Goal: Task Accomplishment & Management: Use online tool/utility

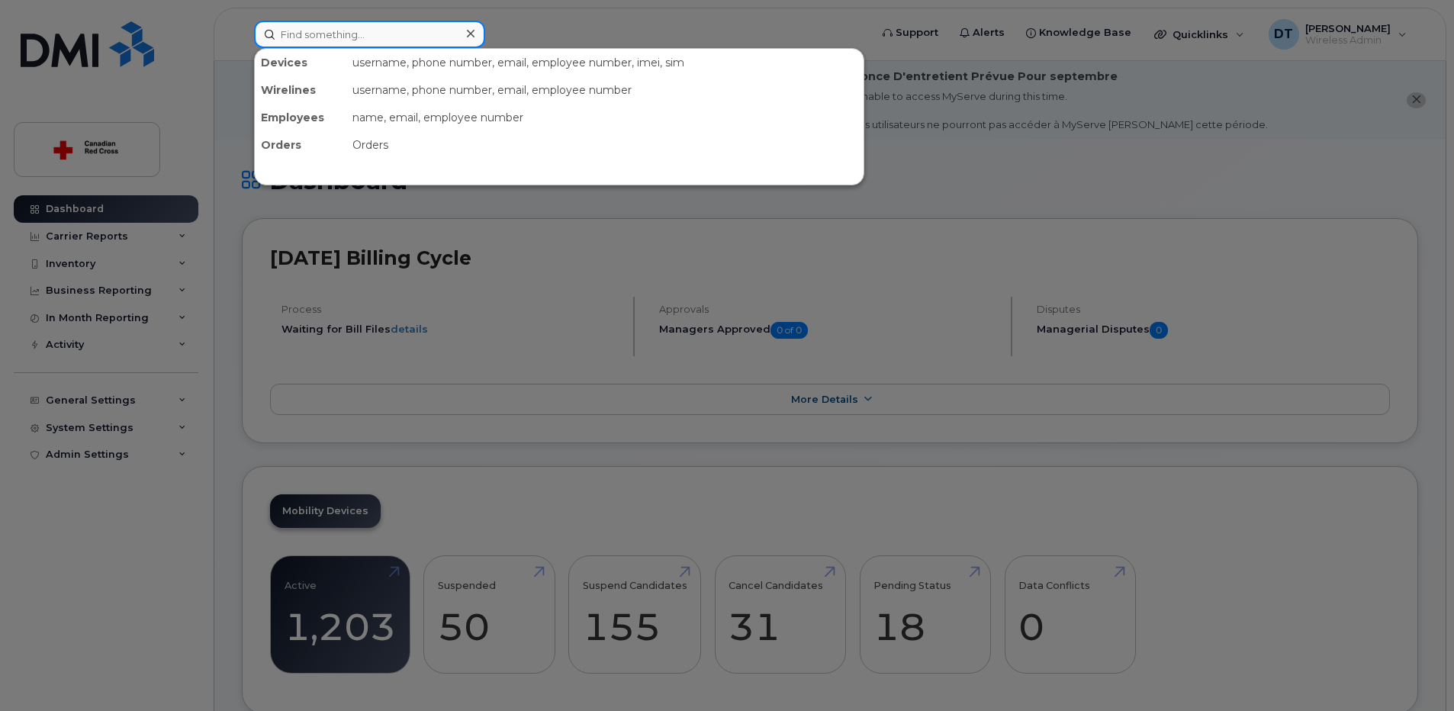
click at [404, 32] on input at bounding box center [369, 34] width 231 height 27
paste input "[PERSON_NAME]"
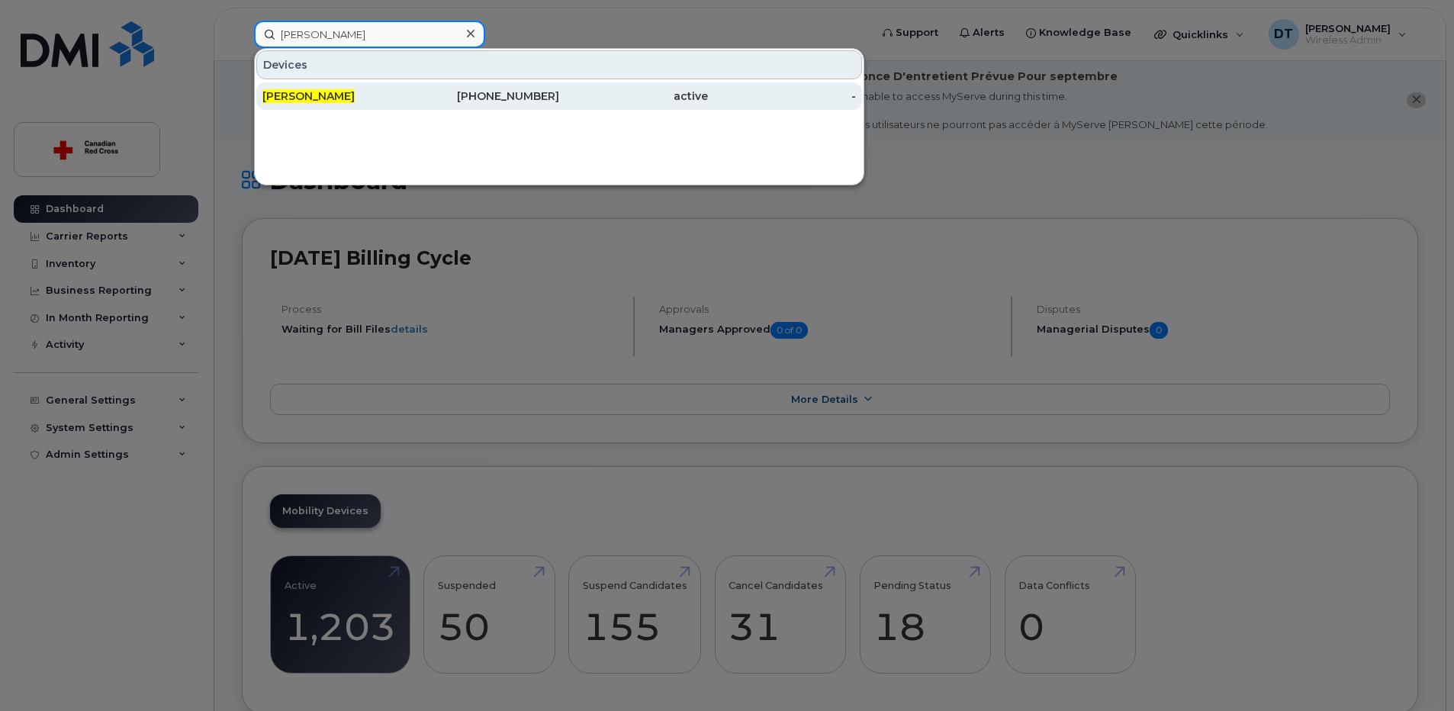
type input "[PERSON_NAME]"
click at [308, 97] on span "[PERSON_NAME]" at bounding box center [308, 96] width 92 height 14
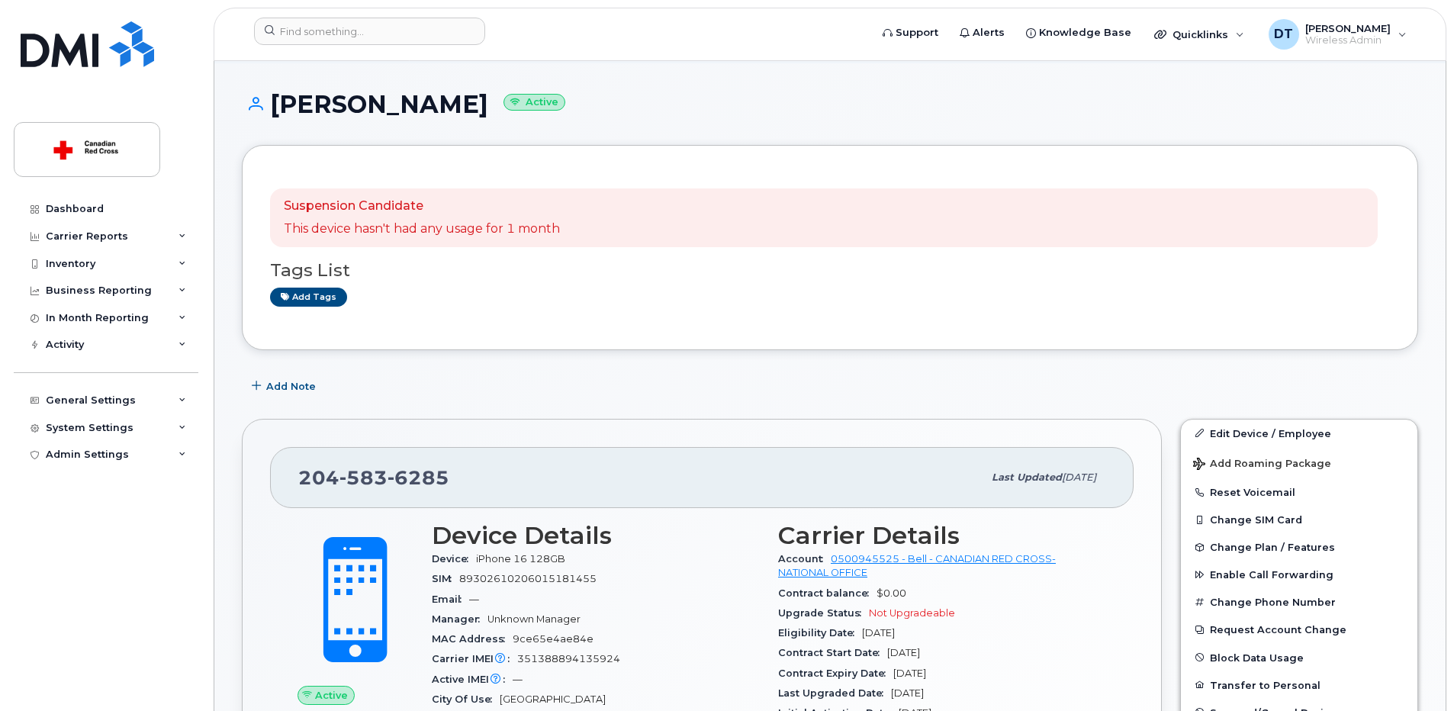
scroll to position [153, 0]
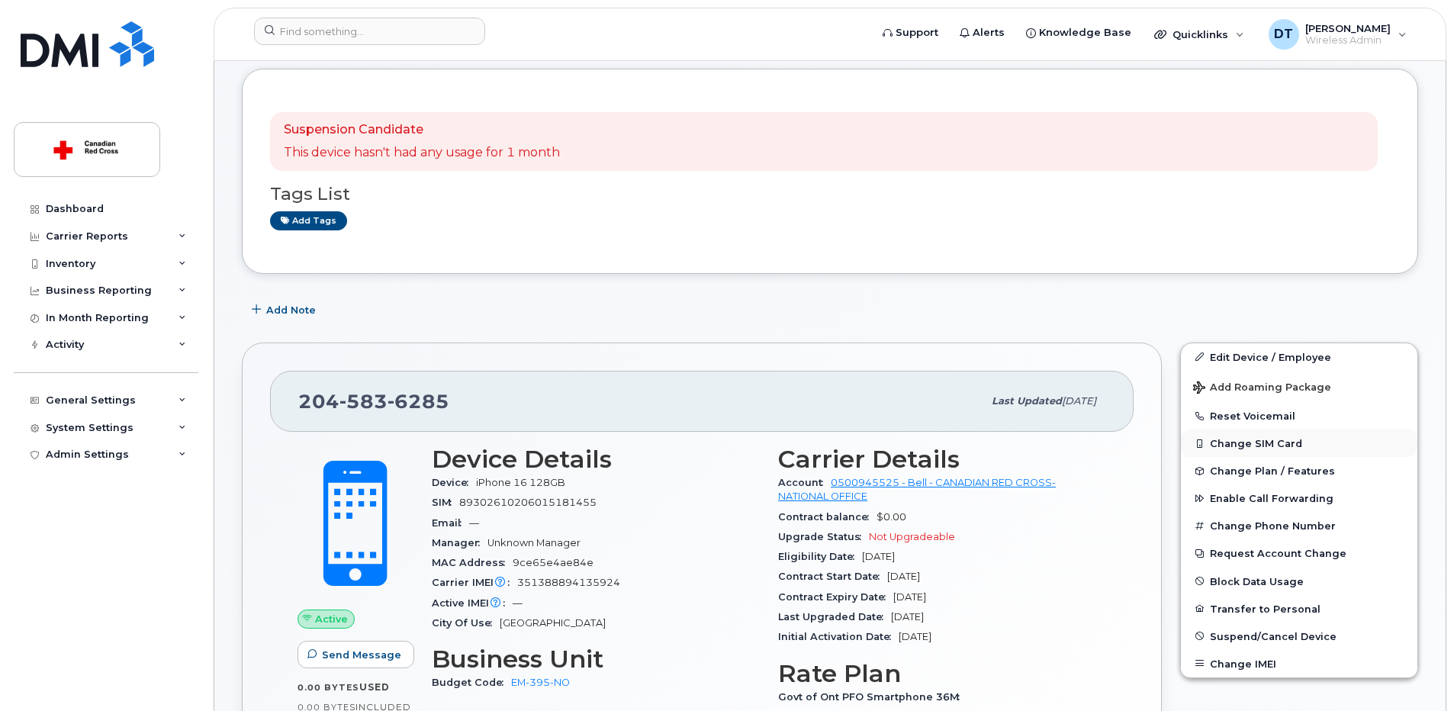
click at [1257, 445] on button "Change SIM Card" at bounding box center [1299, 443] width 237 height 27
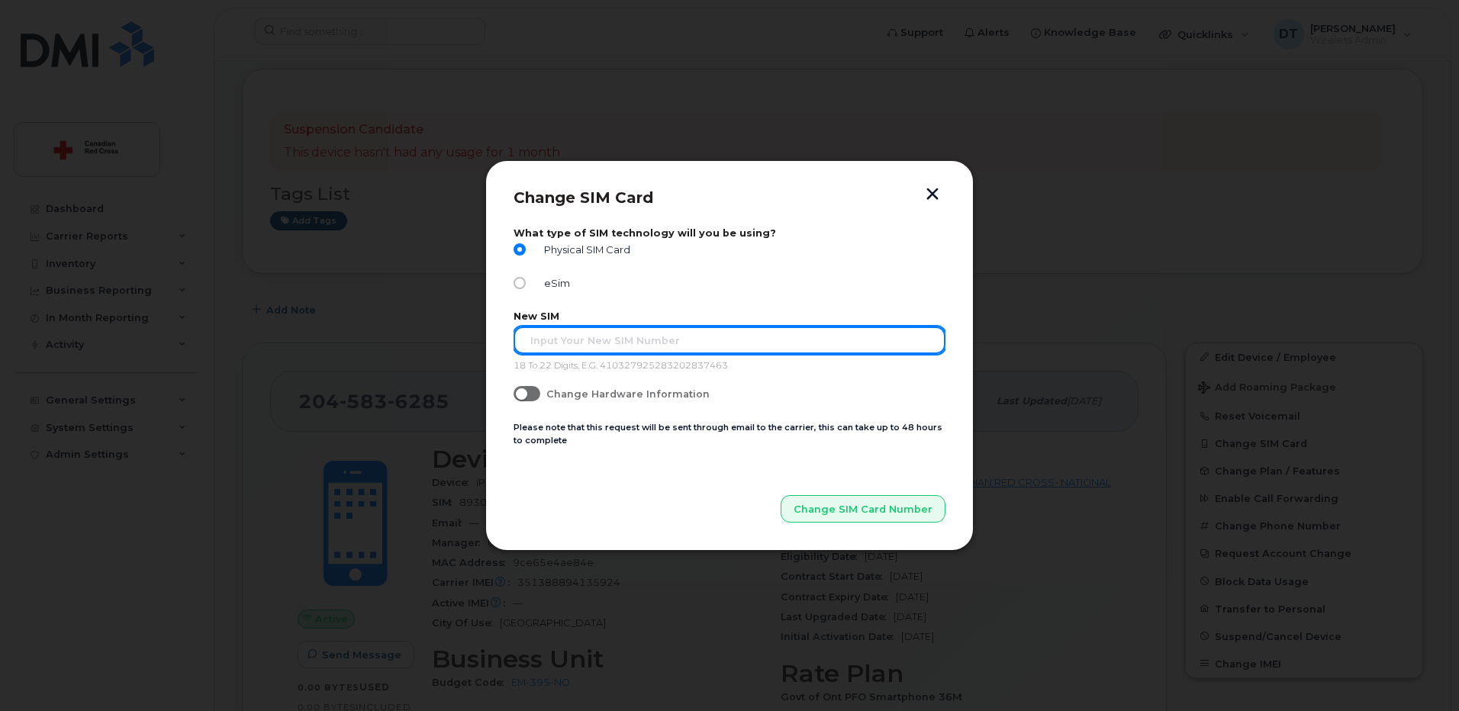
click at [817, 330] on input "text" at bounding box center [730, 340] width 432 height 27
paste input "89302610207417092688"
type input "89302610207417092688"
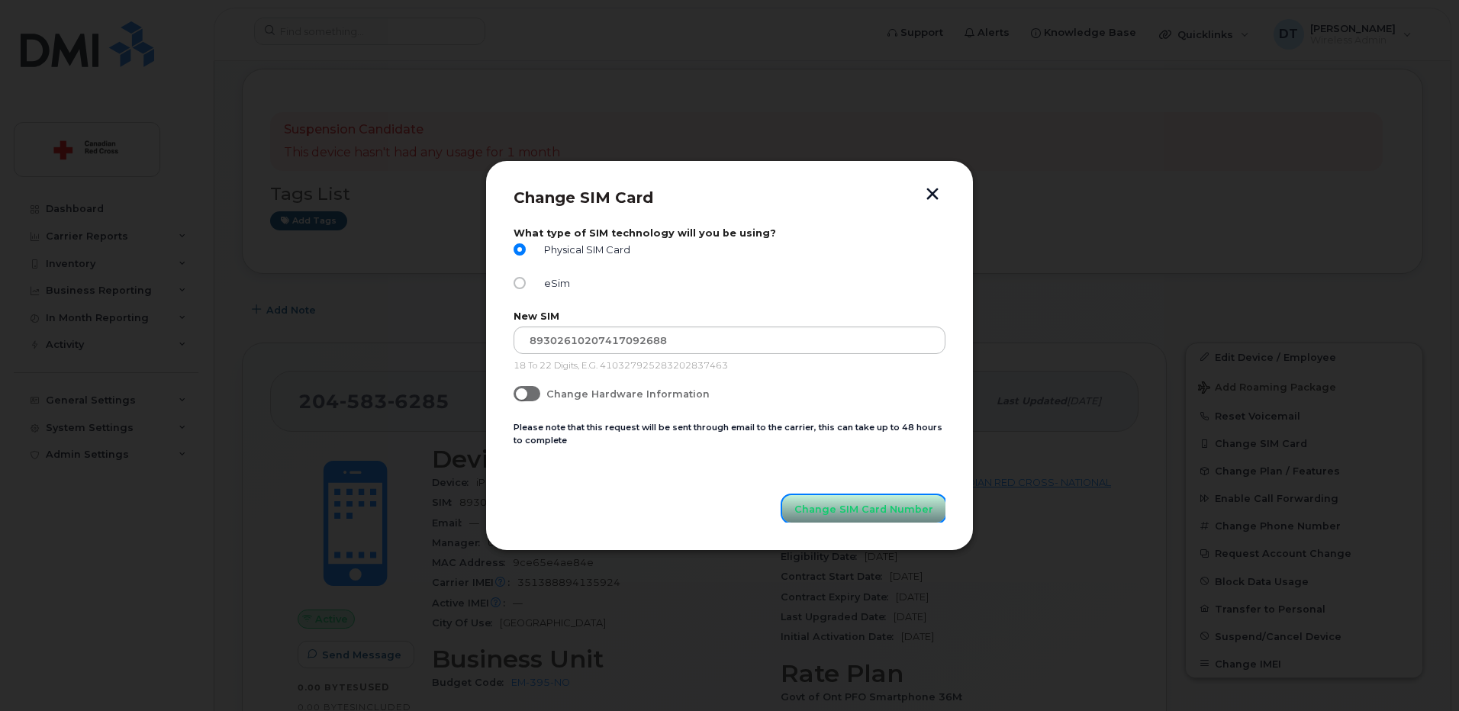
click at [842, 514] on span "Change SIM Card Number" at bounding box center [863, 509] width 139 height 14
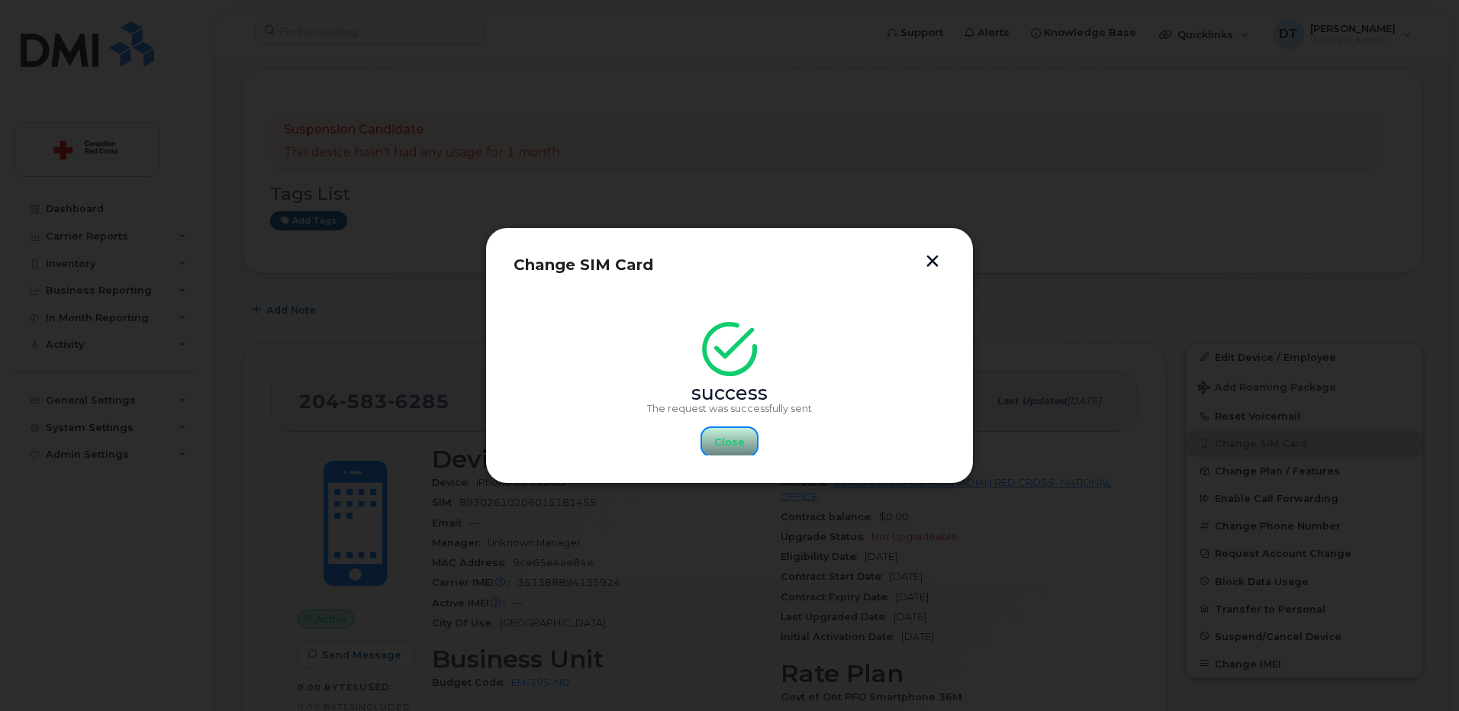
click at [726, 443] on span "Close" at bounding box center [729, 442] width 31 height 14
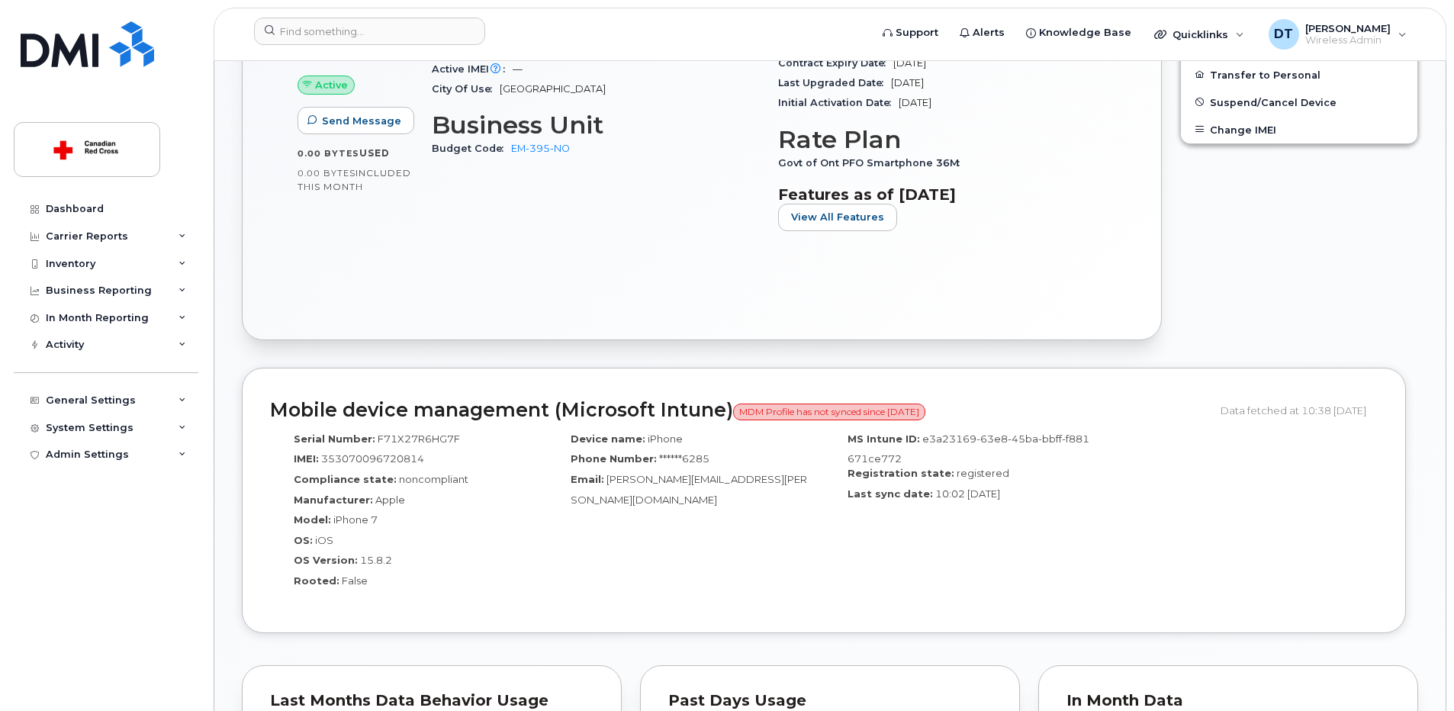
scroll to position [1145, 0]
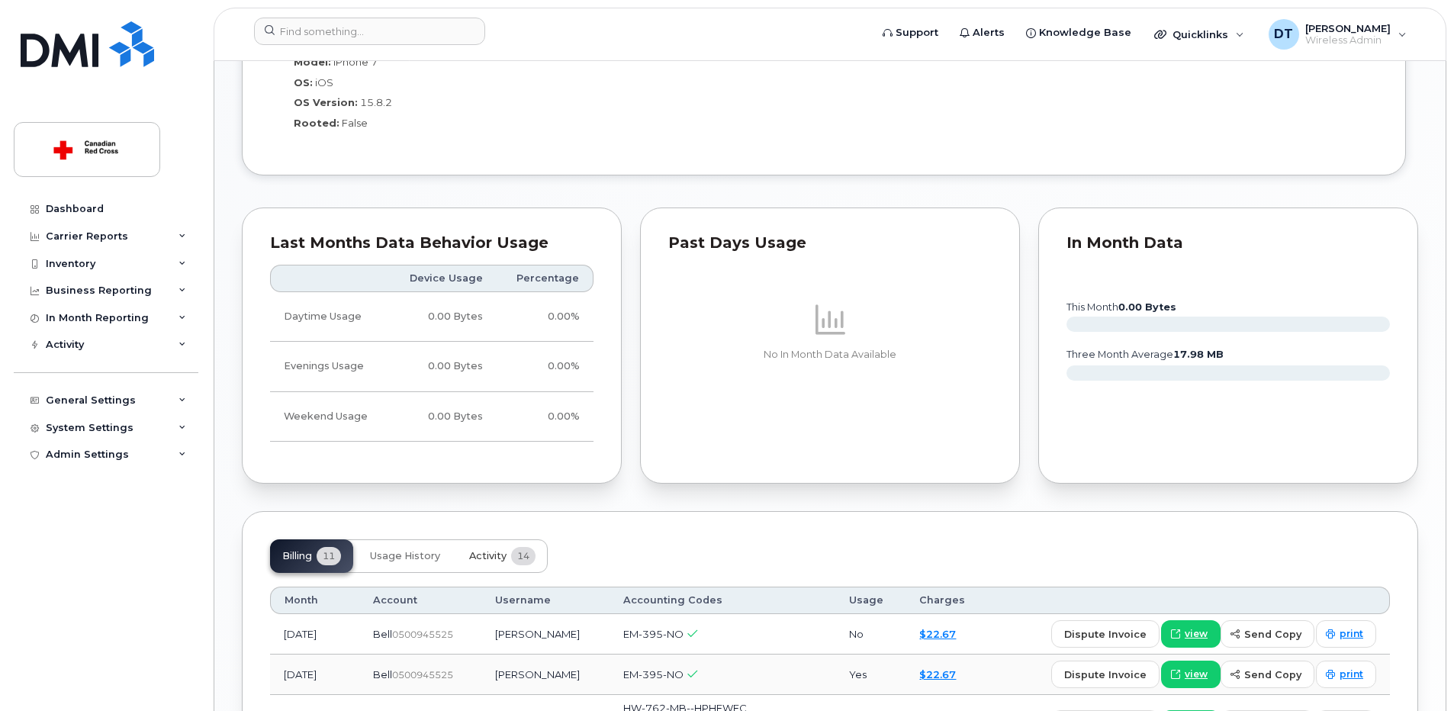
click at [495, 549] on button "Activity 14" at bounding box center [502, 556] width 91 height 34
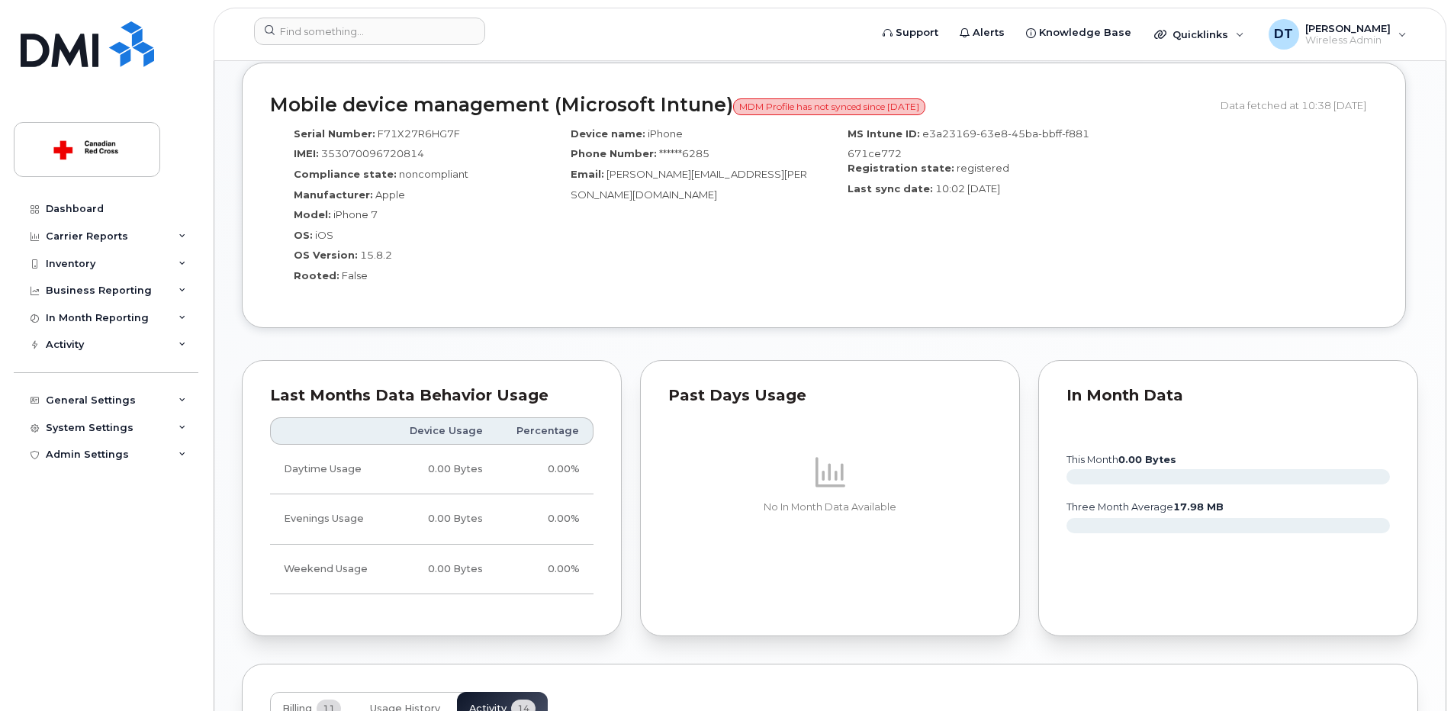
scroll to position [1221, 0]
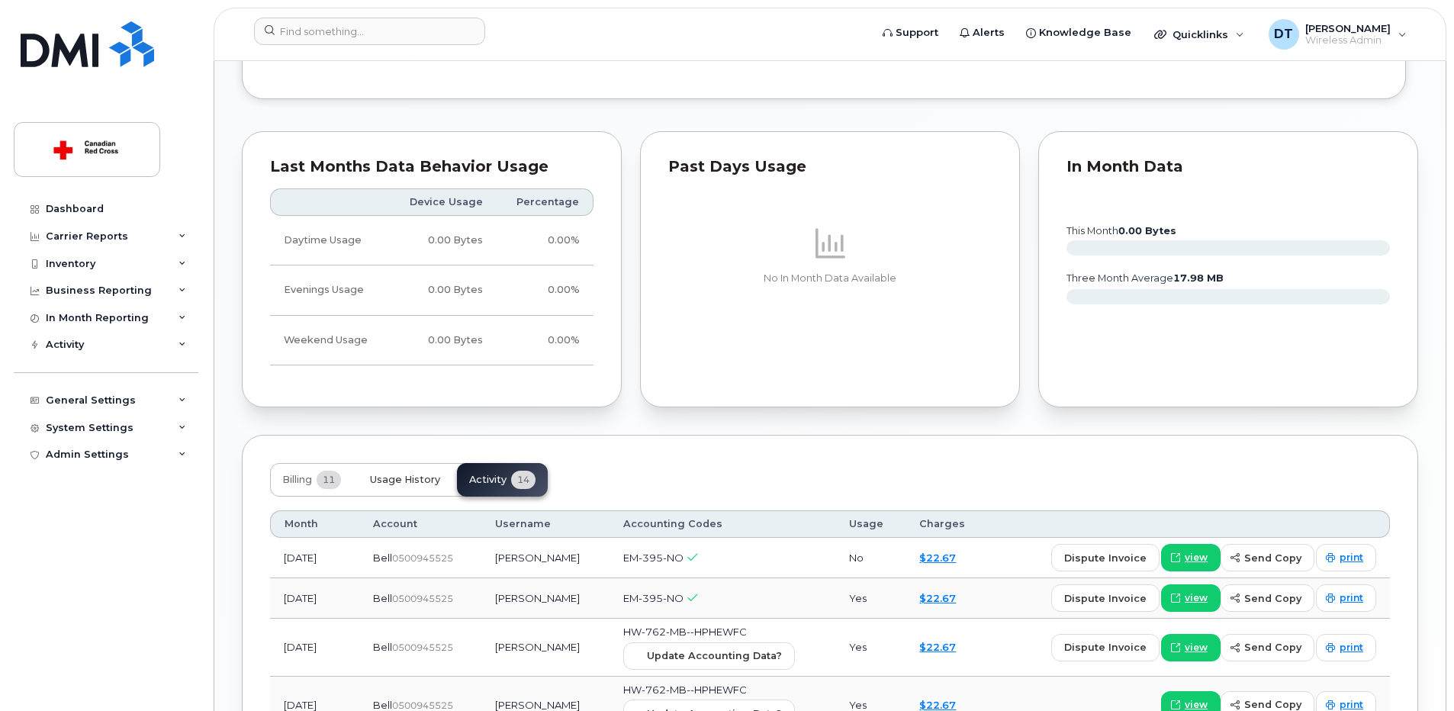
click at [378, 475] on span "Usage History" at bounding box center [405, 480] width 70 height 12
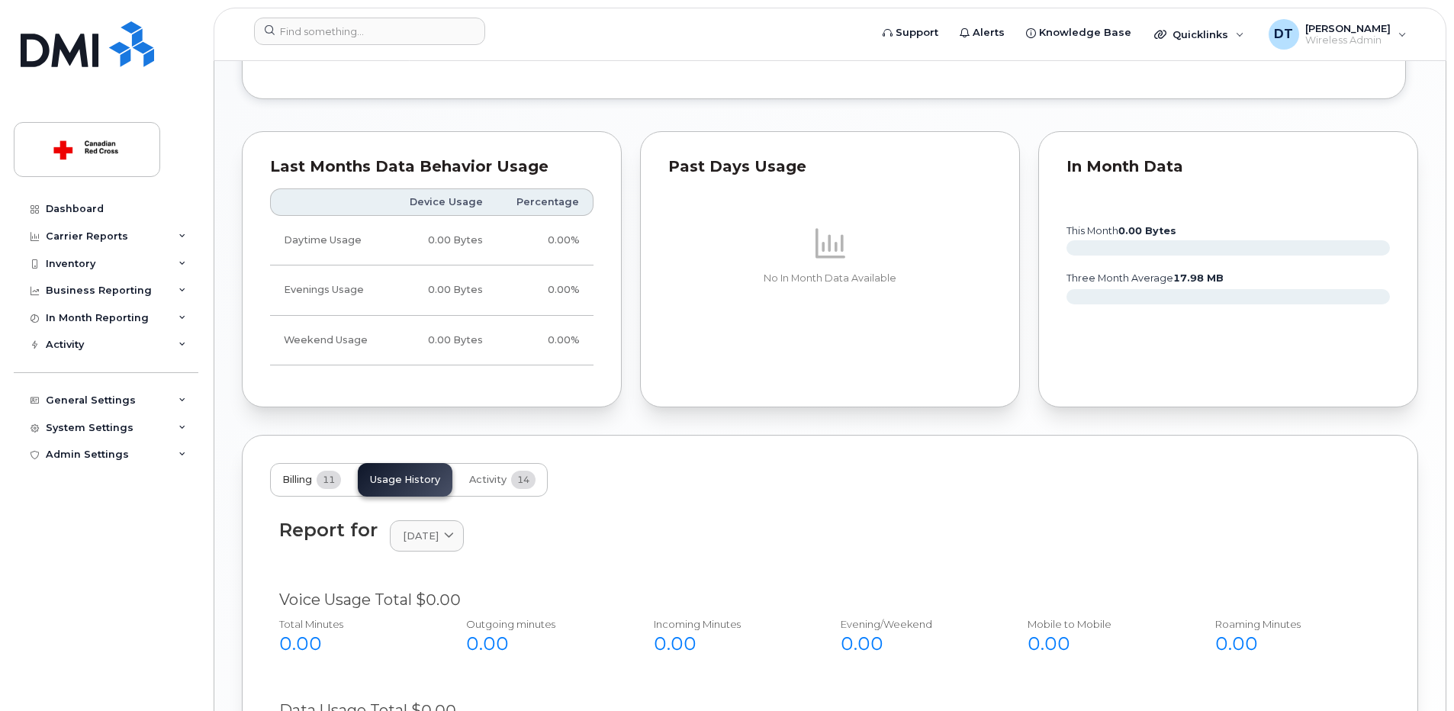
click at [285, 481] on span "Billing" at bounding box center [297, 480] width 30 height 12
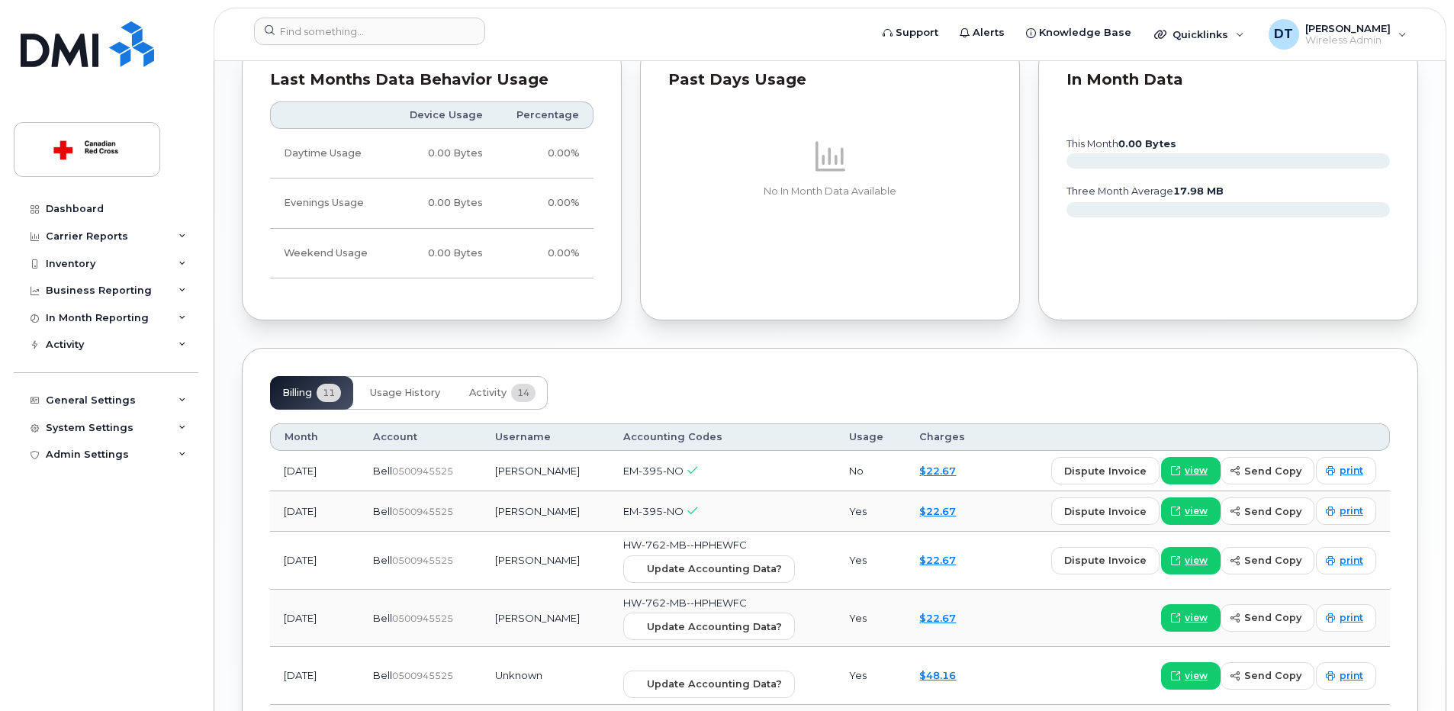
scroll to position [1460, 0]
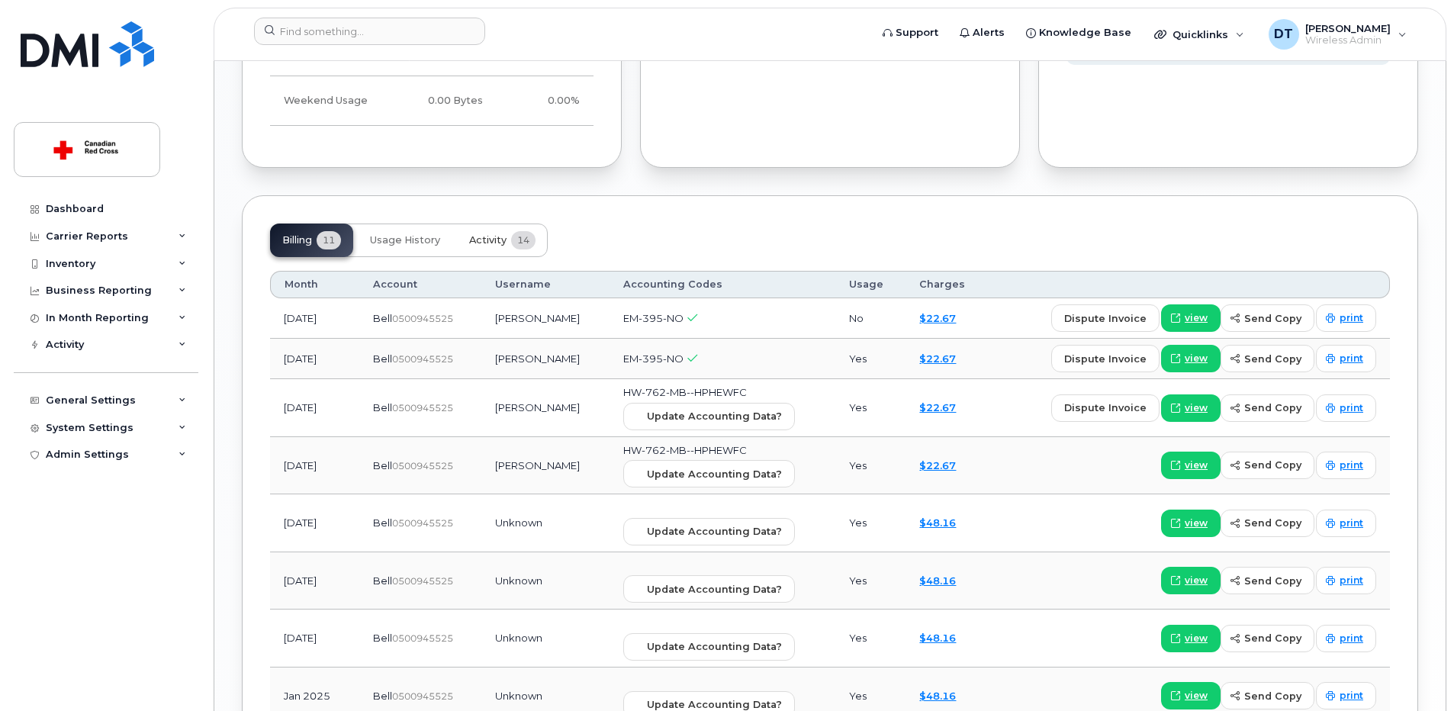
click at [498, 231] on button "Activity 14" at bounding box center [502, 241] width 91 height 34
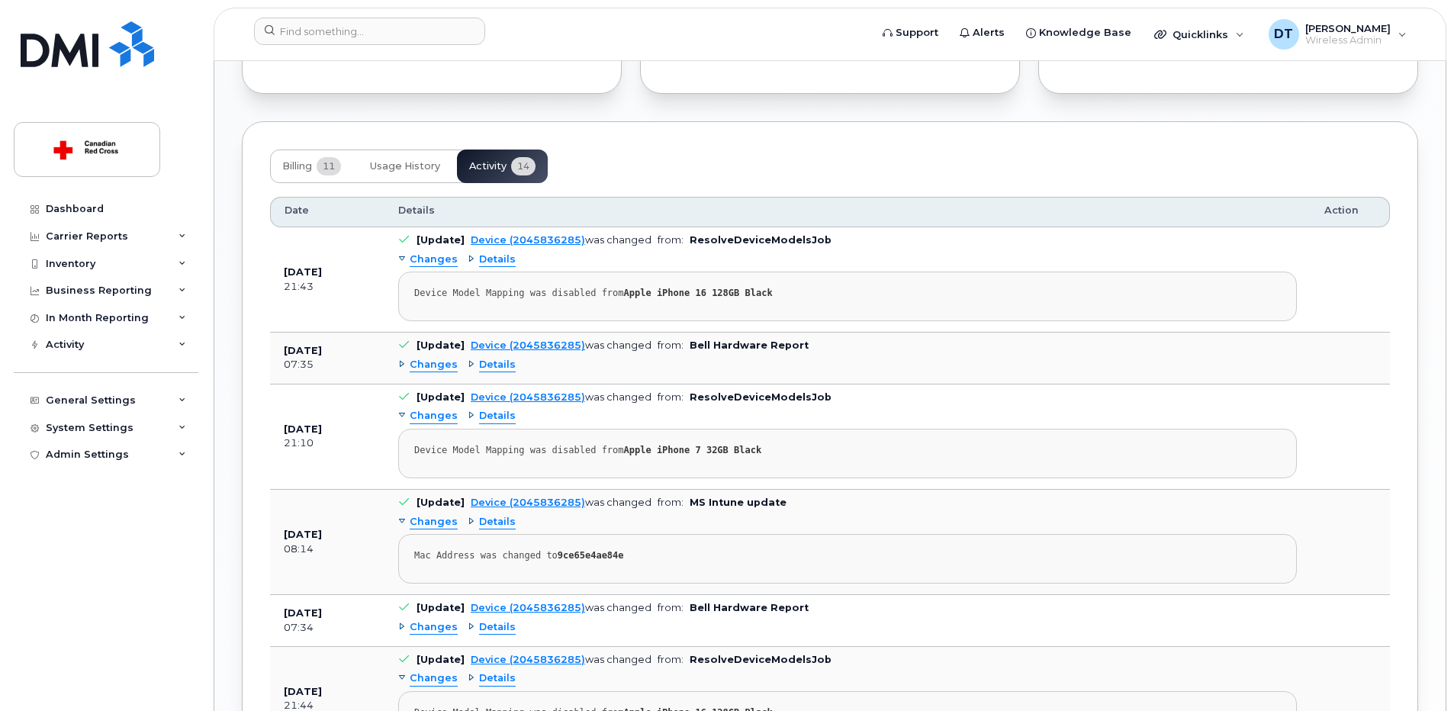
scroll to position [1382, 0]
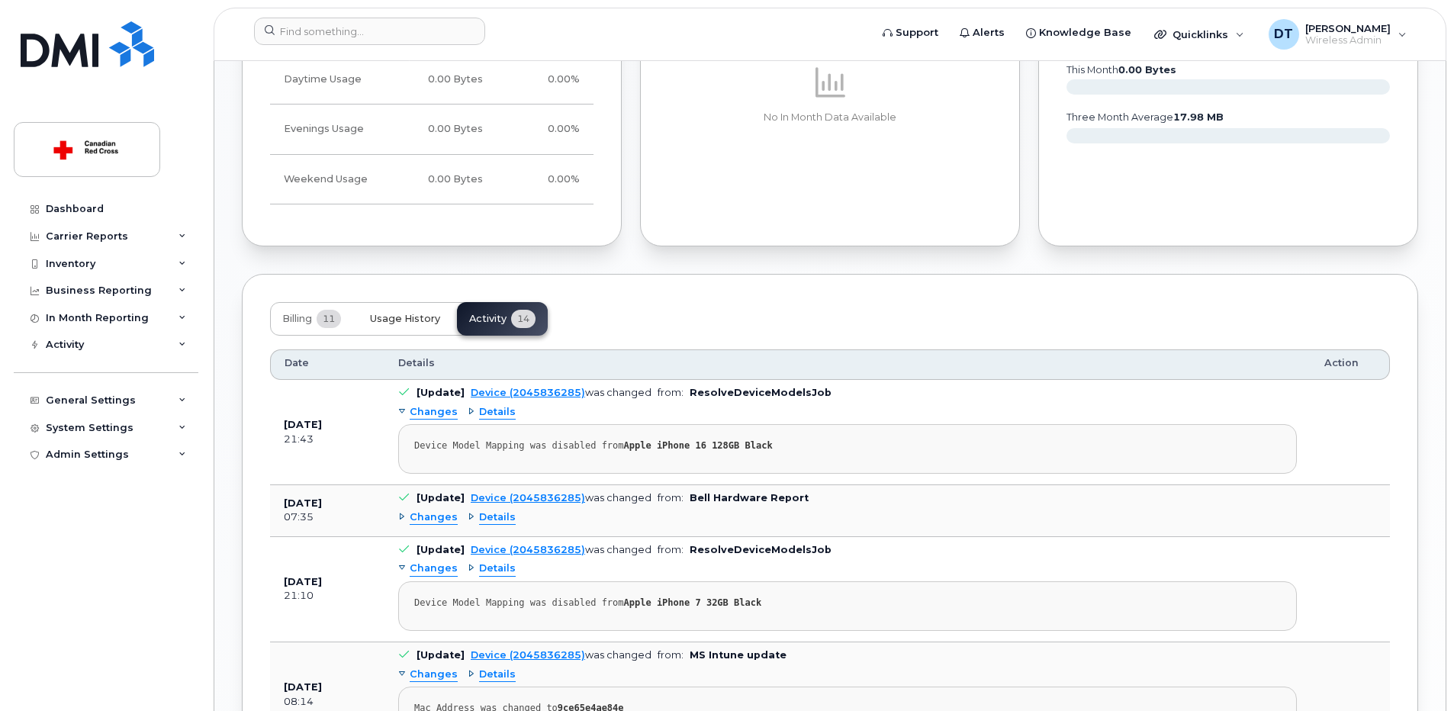
click at [417, 315] on span "Usage History" at bounding box center [405, 319] width 70 height 12
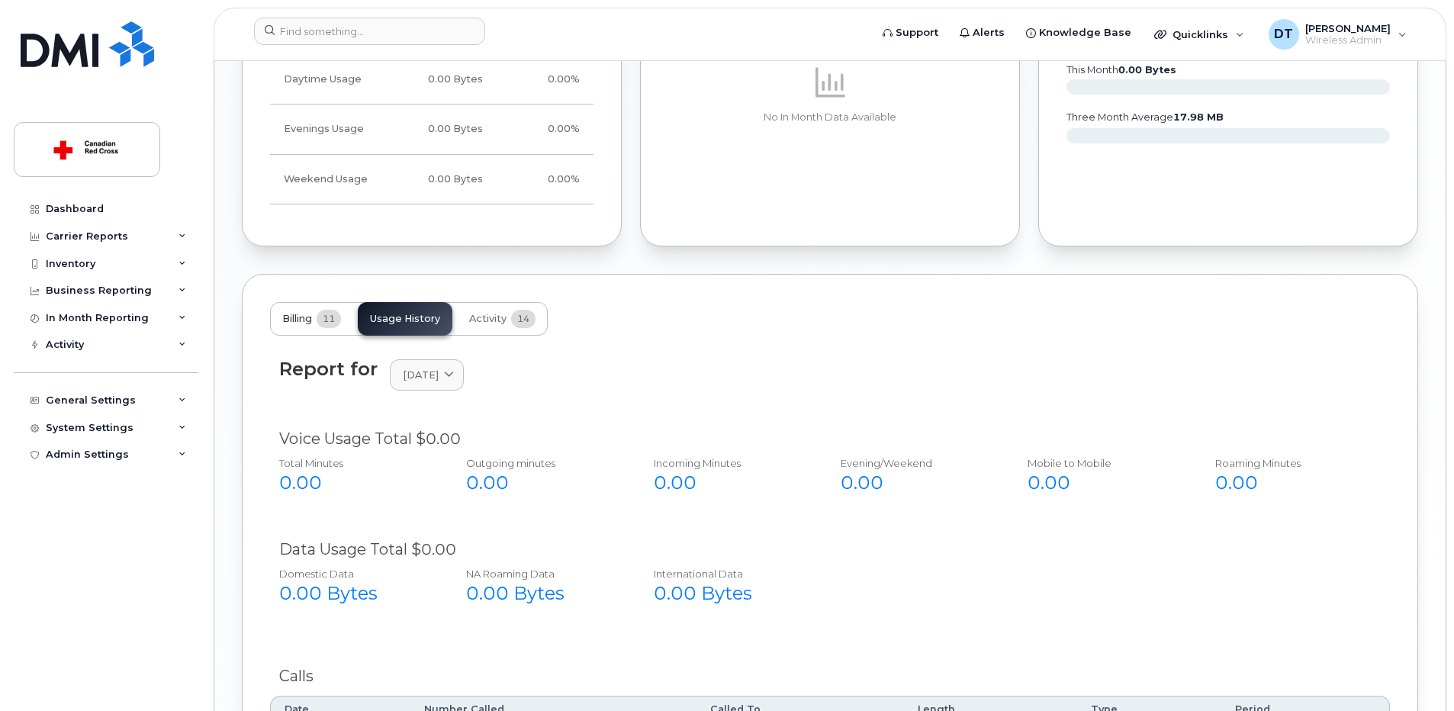
click at [311, 322] on span "Billing" at bounding box center [297, 319] width 30 height 12
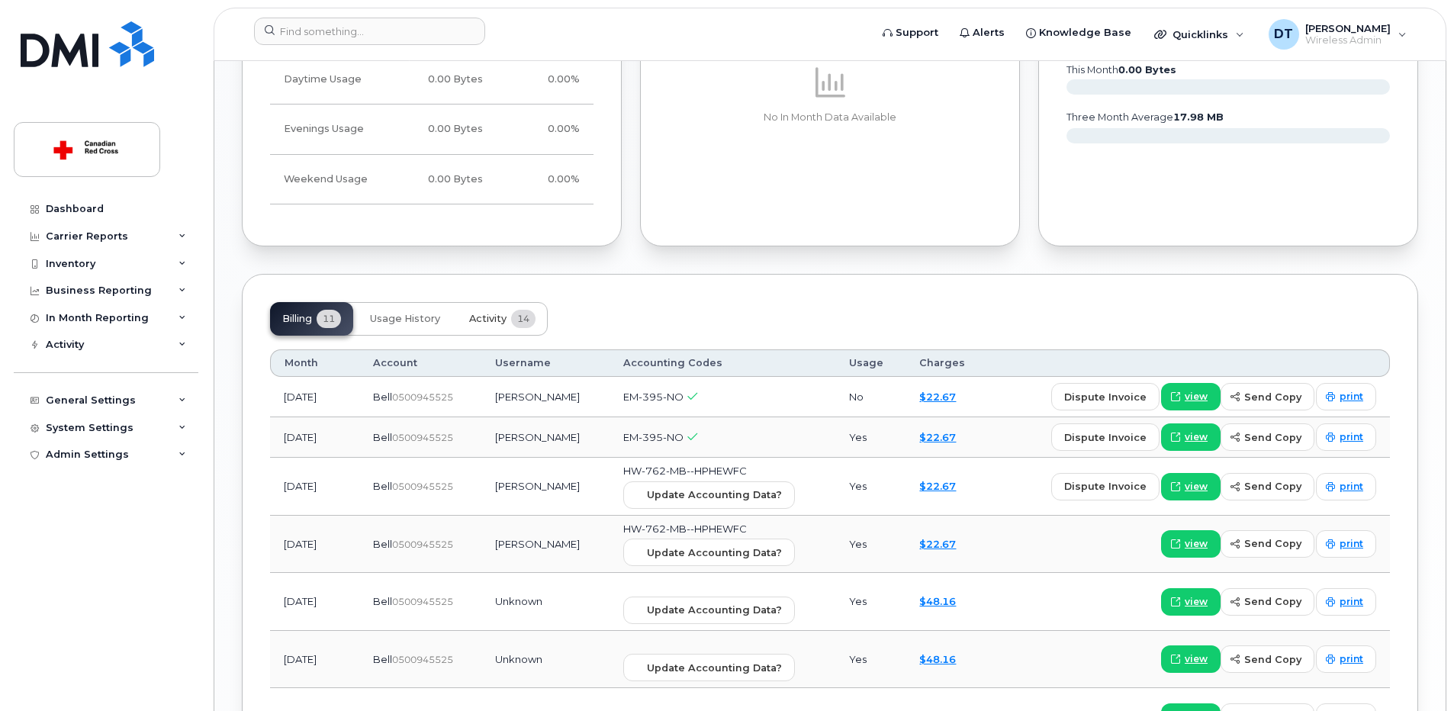
click at [484, 316] on span "Activity" at bounding box center [487, 319] width 37 height 12
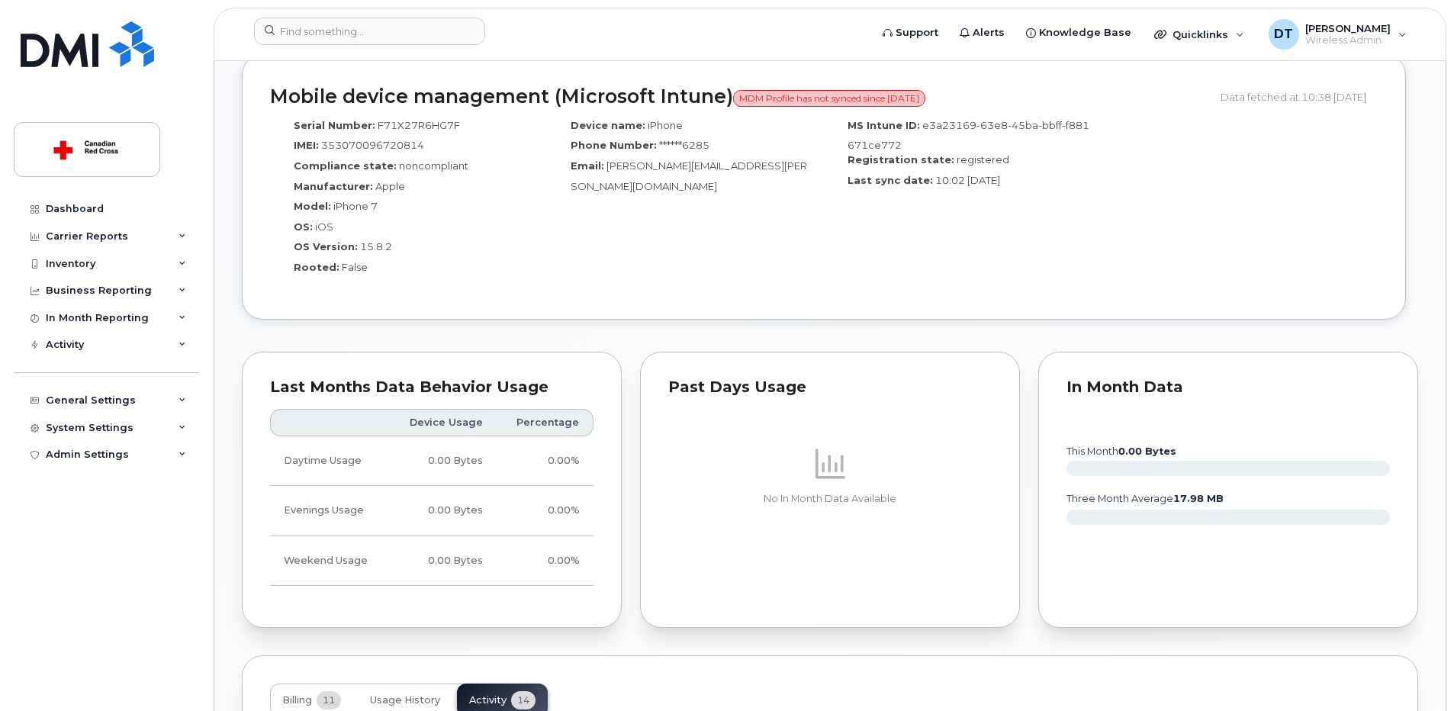
scroll to position [1077, 0]
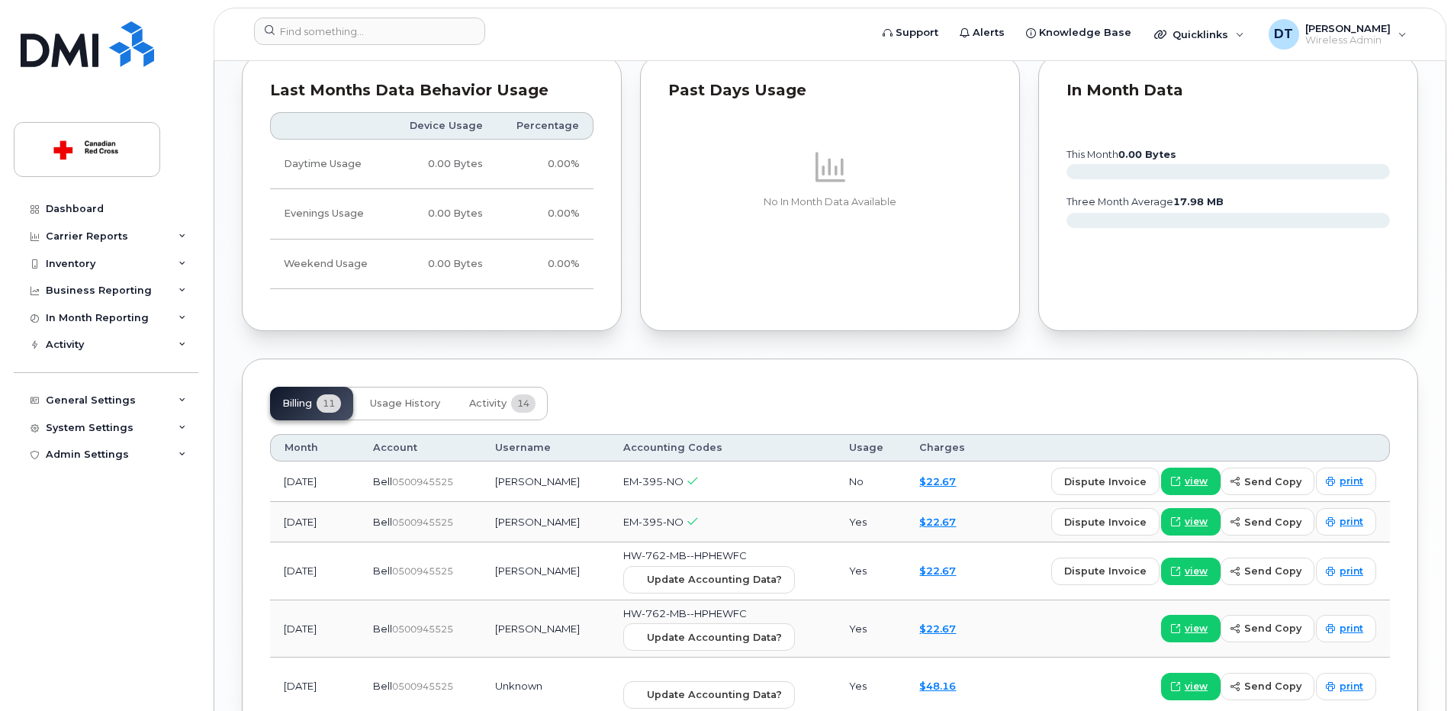
scroll to position [1373, 0]
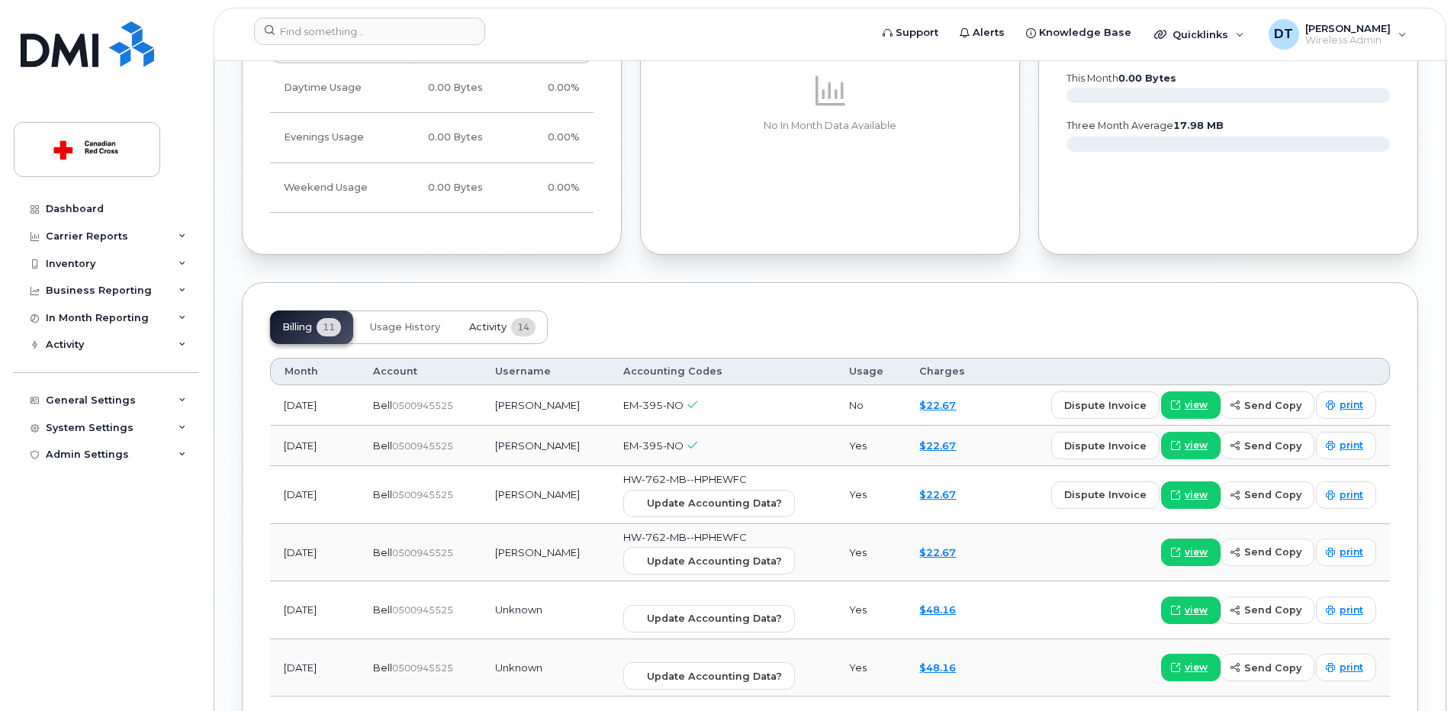
click at [485, 319] on button "Activity 14" at bounding box center [502, 328] width 91 height 34
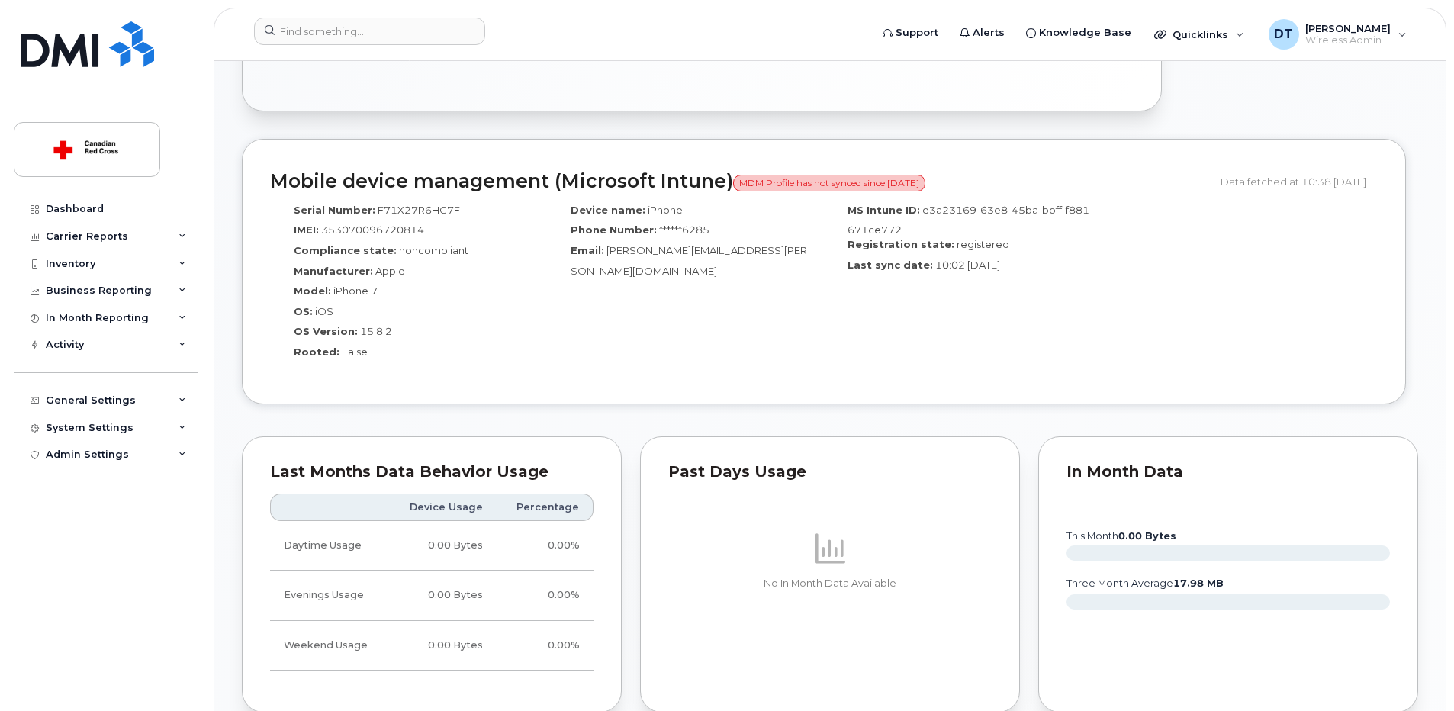
scroll to position [763, 0]
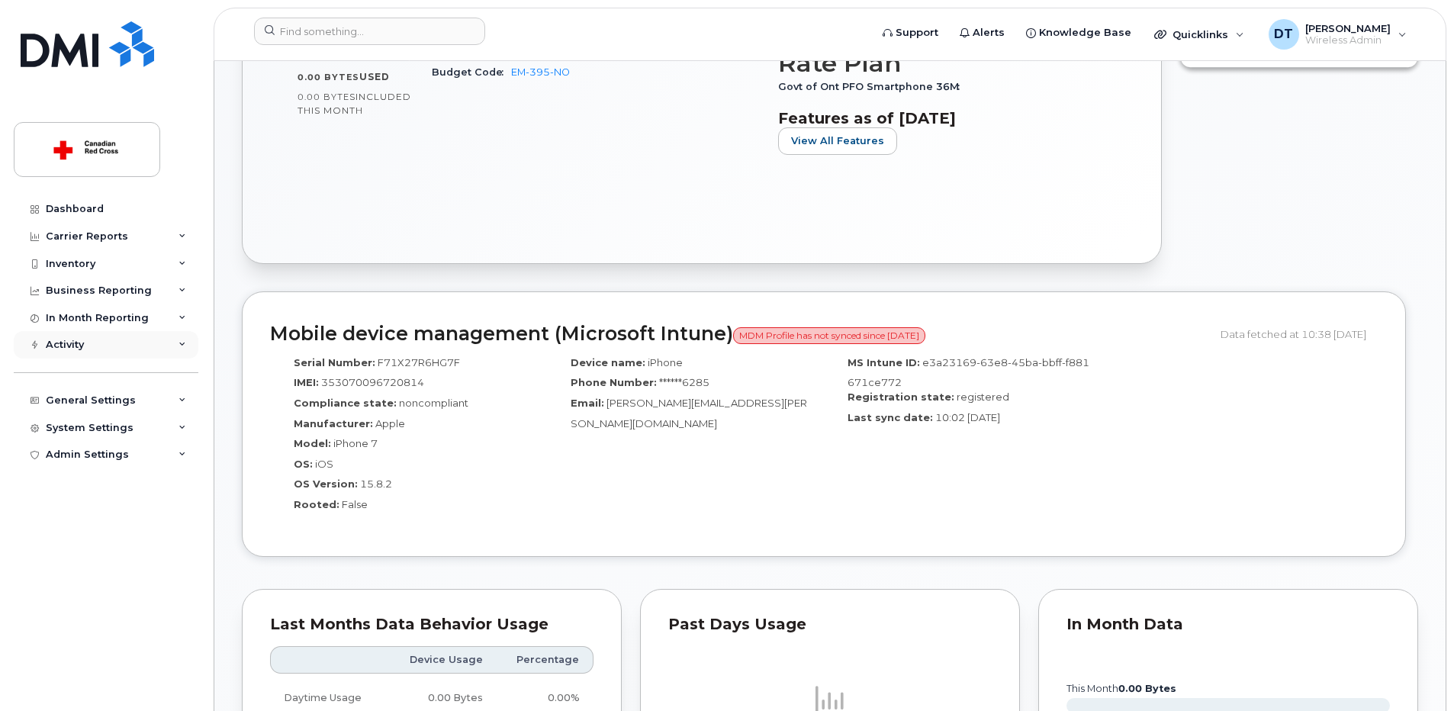
click at [187, 341] on div "Activity" at bounding box center [106, 344] width 185 height 27
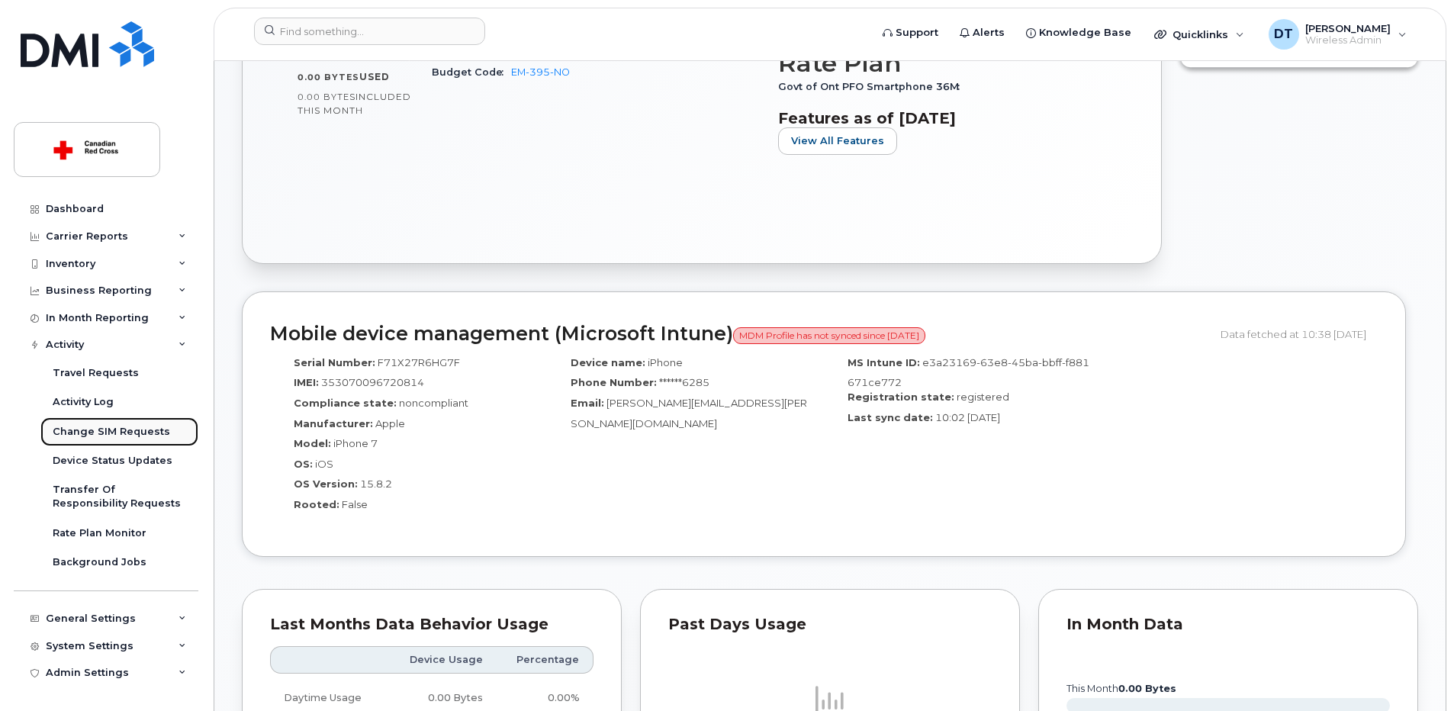
click at [153, 426] on div "Change SIM Requests" at bounding box center [112, 432] width 118 height 14
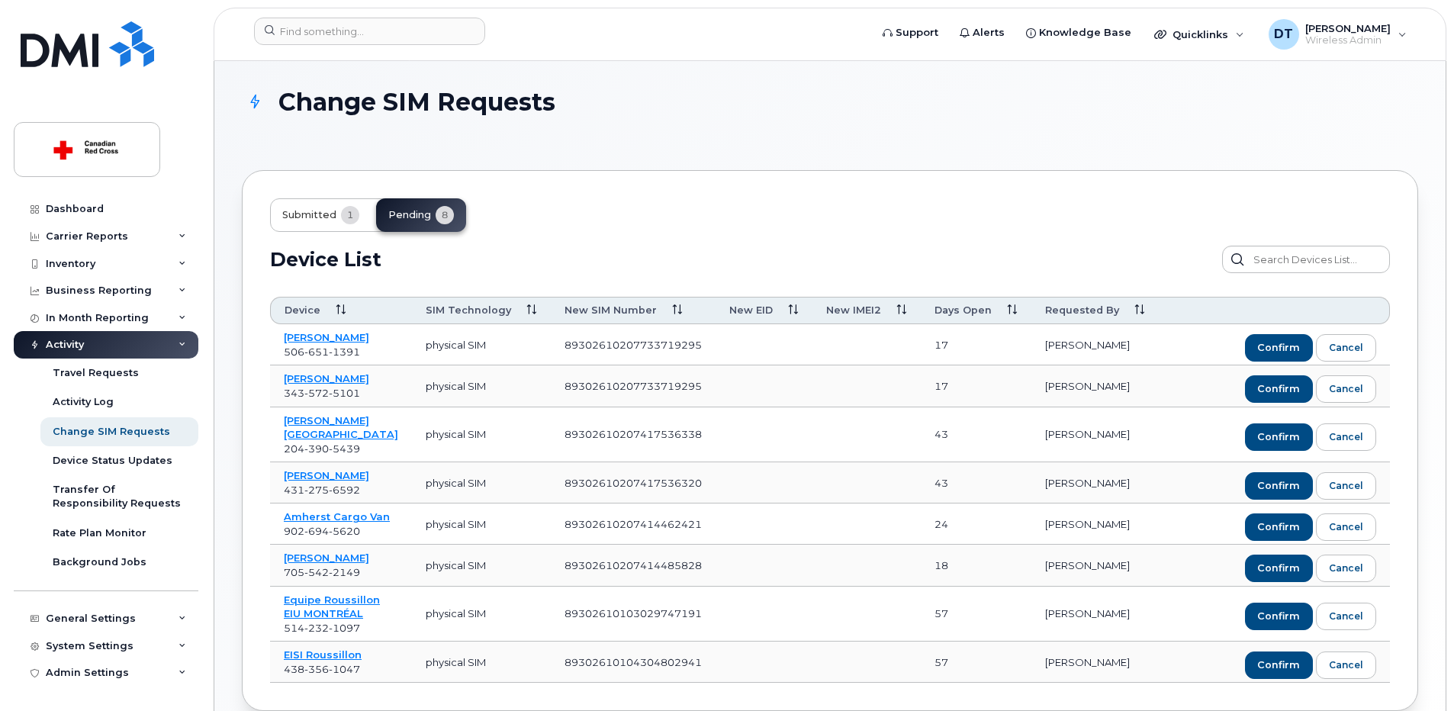
click at [316, 217] on span "submitted" at bounding box center [309, 215] width 54 height 12
